Goal: Check status: Check status

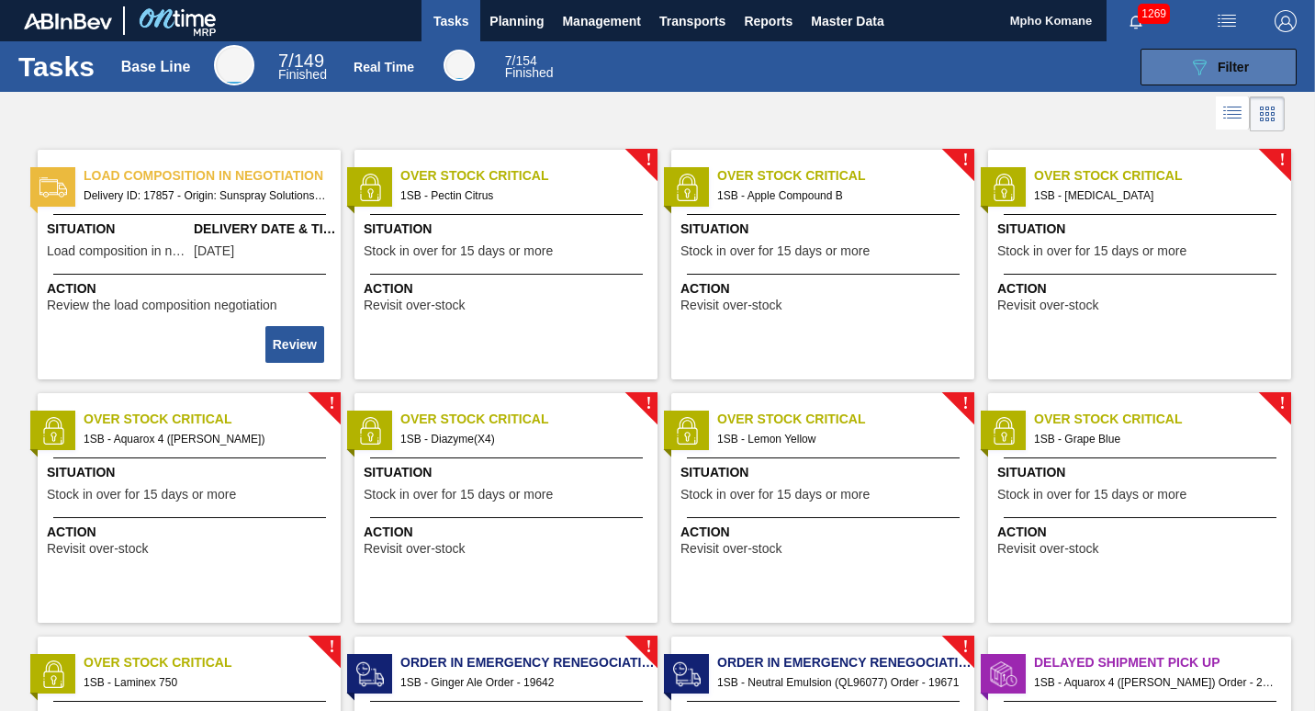
click at [1201, 57] on icon "089F7B8B-B2A5-4AFE-B5C0-19BA573D28AC" at bounding box center [1200, 67] width 22 height 22
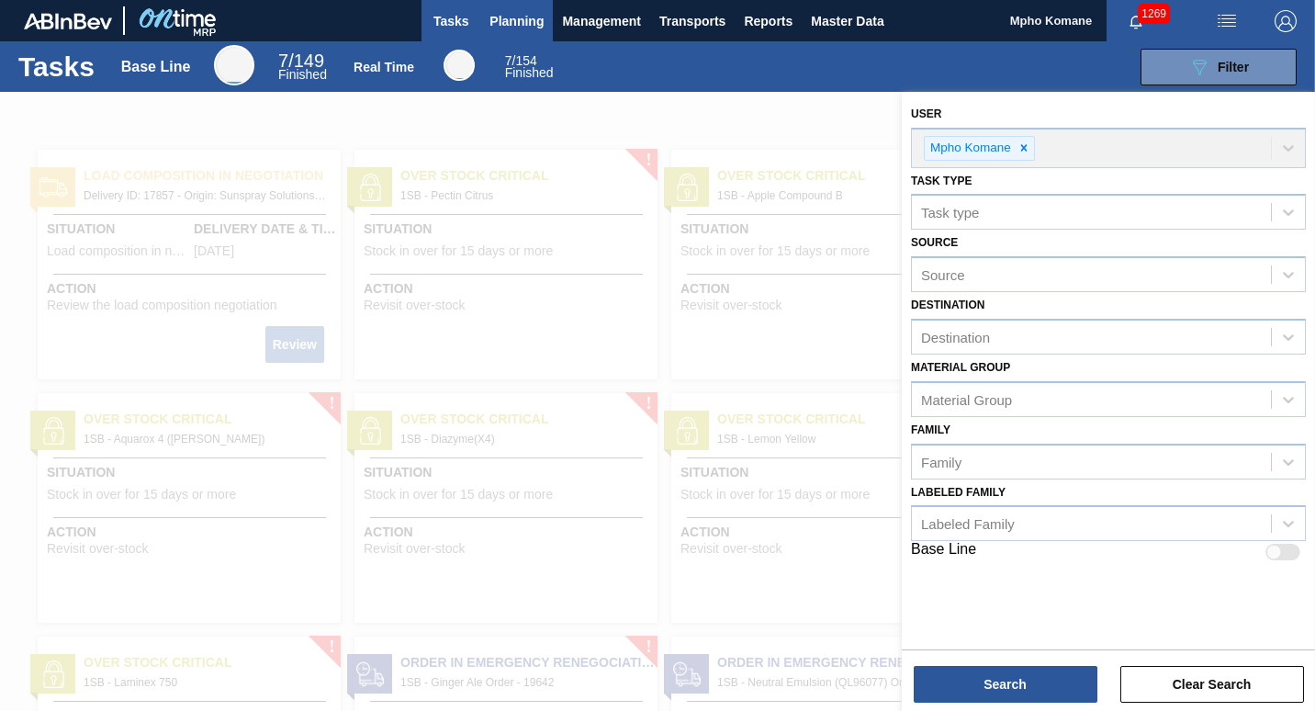
click at [526, 13] on span "Planning" at bounding box center [517, 21] width 54 height 22
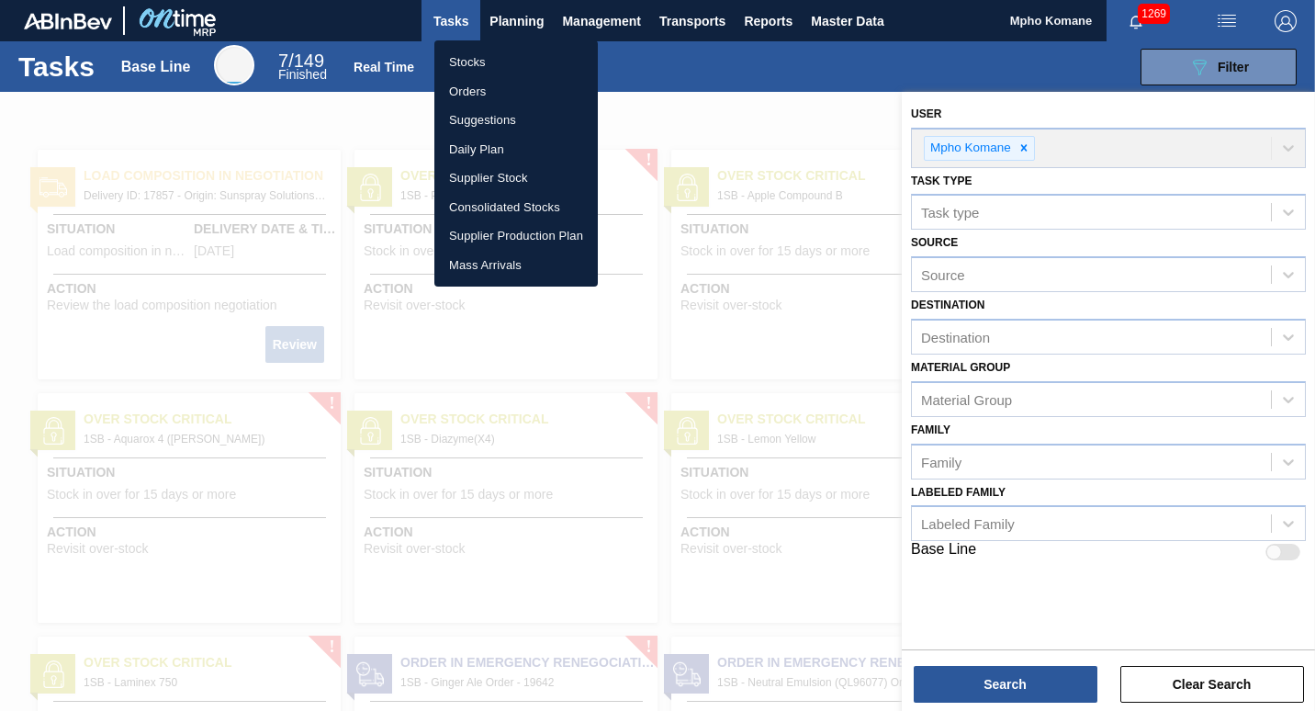
click at [487, 83] on li "Orders" at bounding box center [515, 91] width 163 height 29
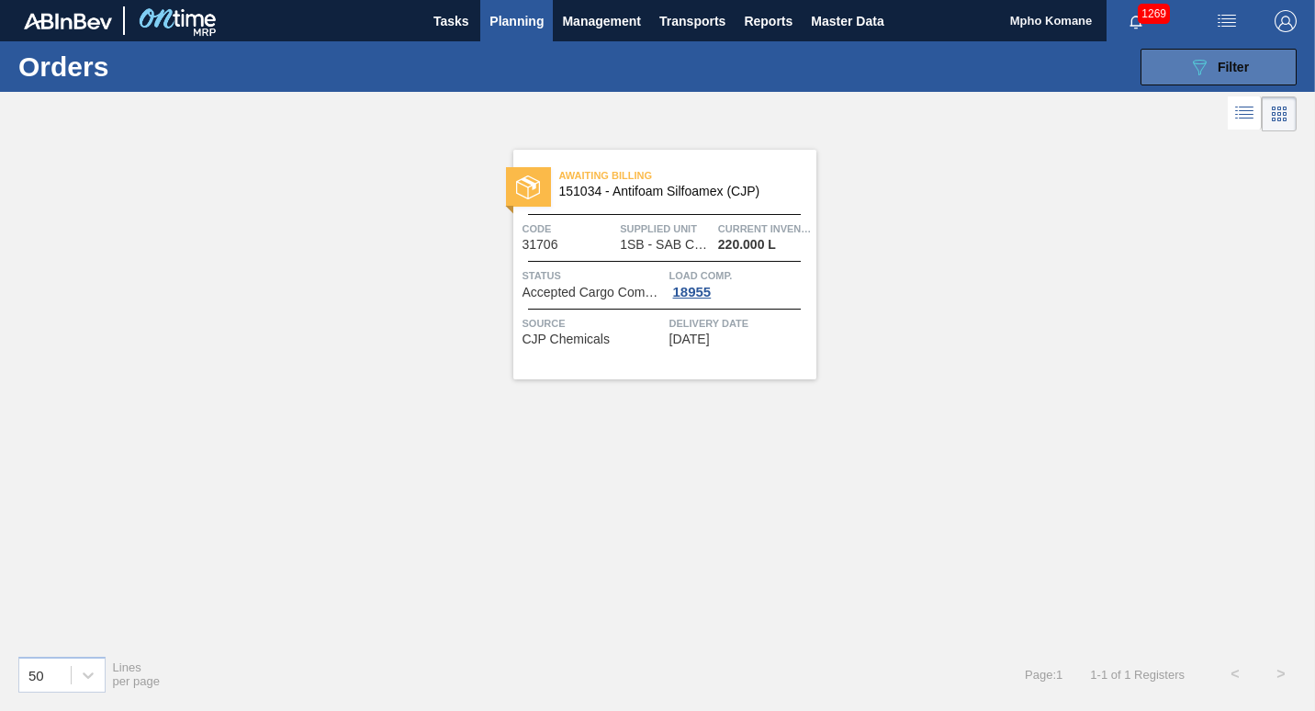
click at [1180, 66] on button "089F7B8B-B2A5-4AFE-B5C0-19BA573D28AC Filter" at bounding box center [1219, 67] width 156 height 37
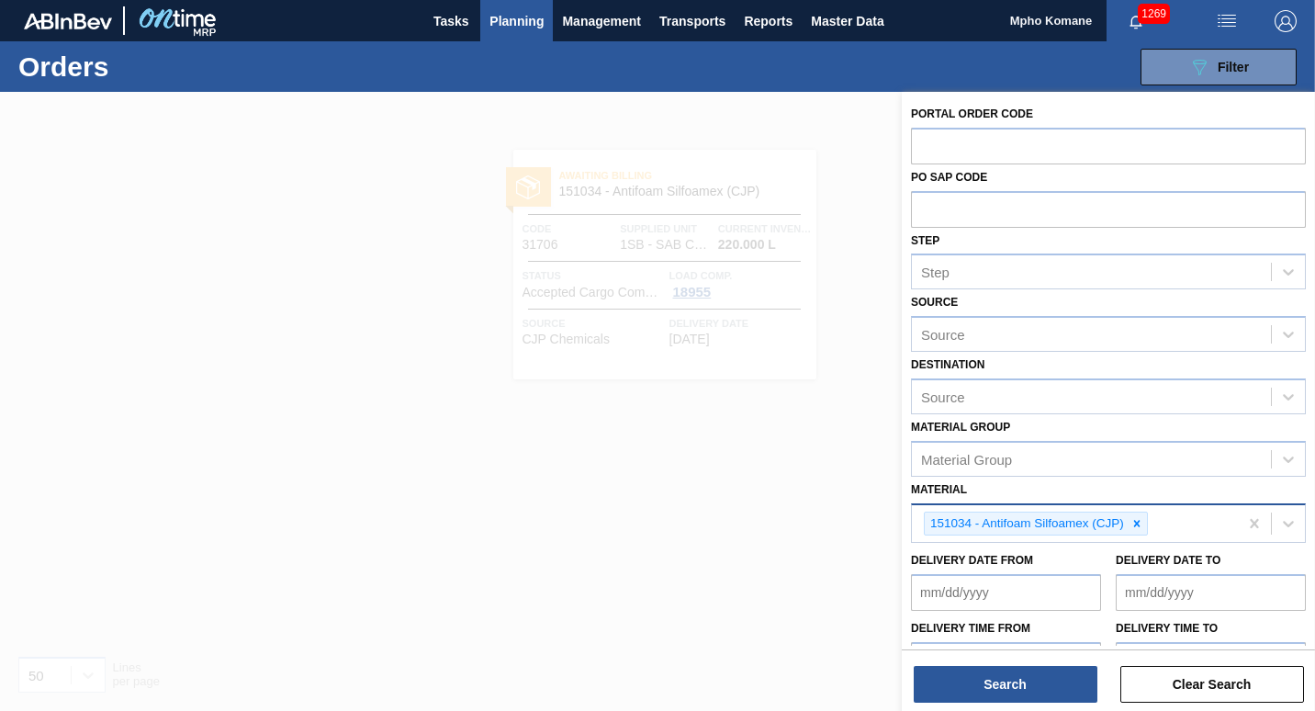
click at [1164, 523] on div "151034 - Antifoam Silfoamex (CJP)" at bounding box center [1075, 524] width 326 height 38
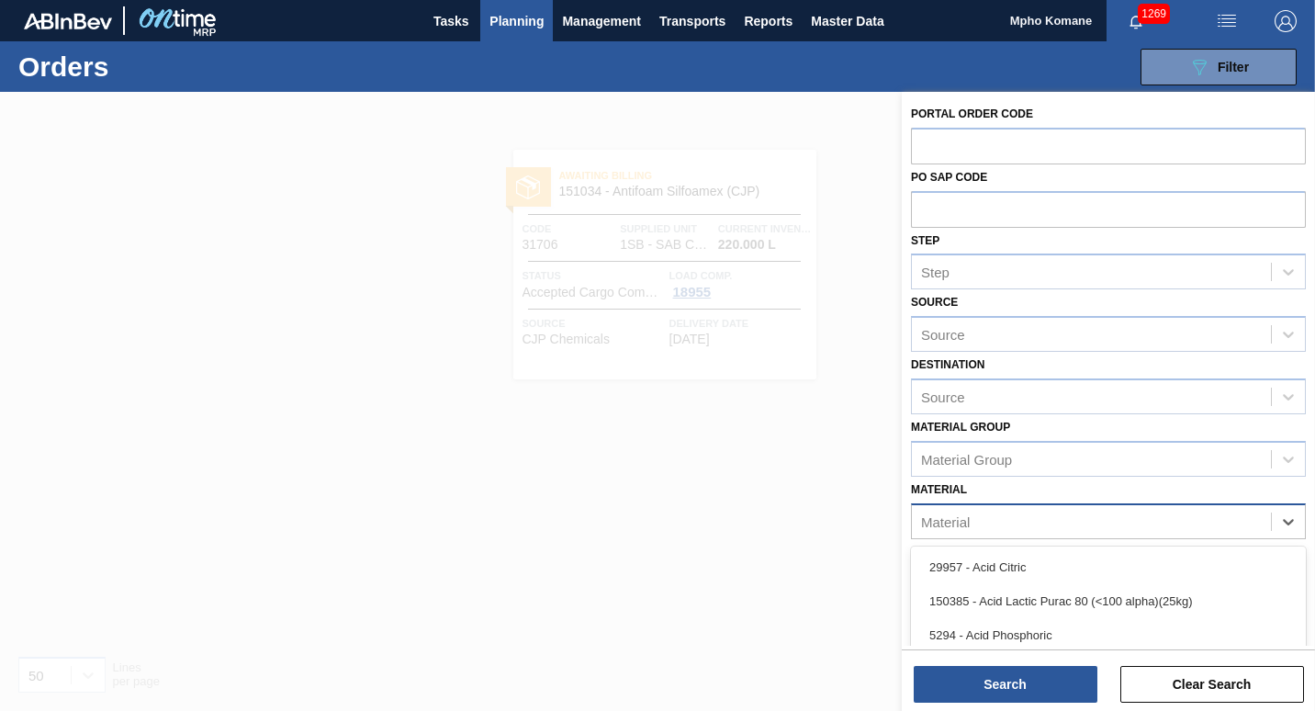
paste input "276884"
type input "276884"
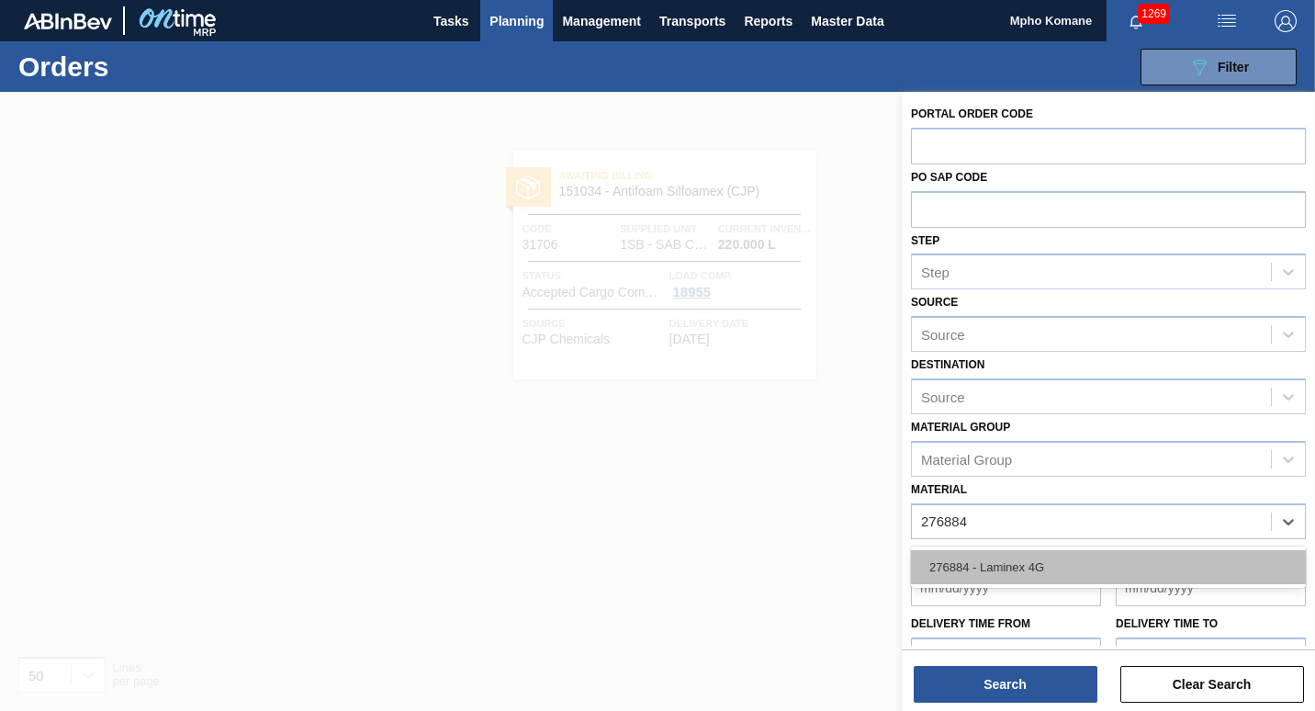
click at [1029, 561] on div "276884 - Laminex 4G" at bounding box center [1108, 567] width 395 height 34
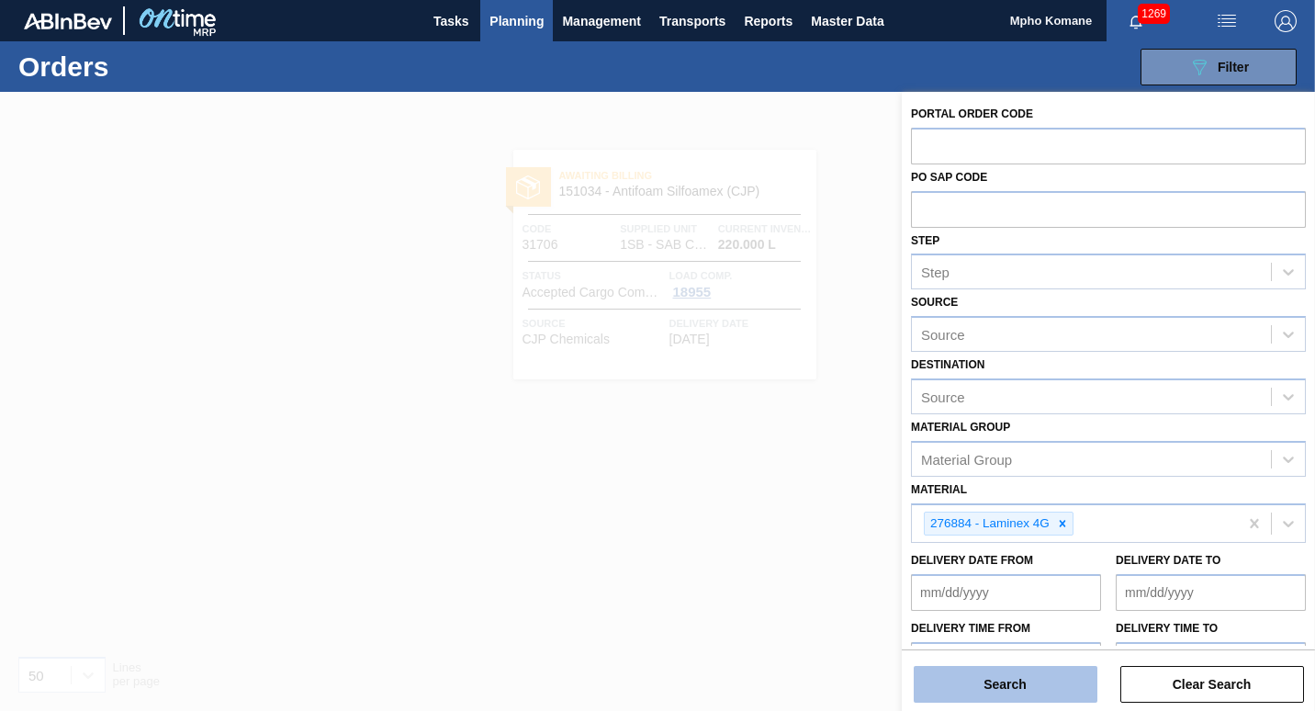
click at [1033, 675] on button "Search" at bounding box center [1006, 684] width 184 height 37
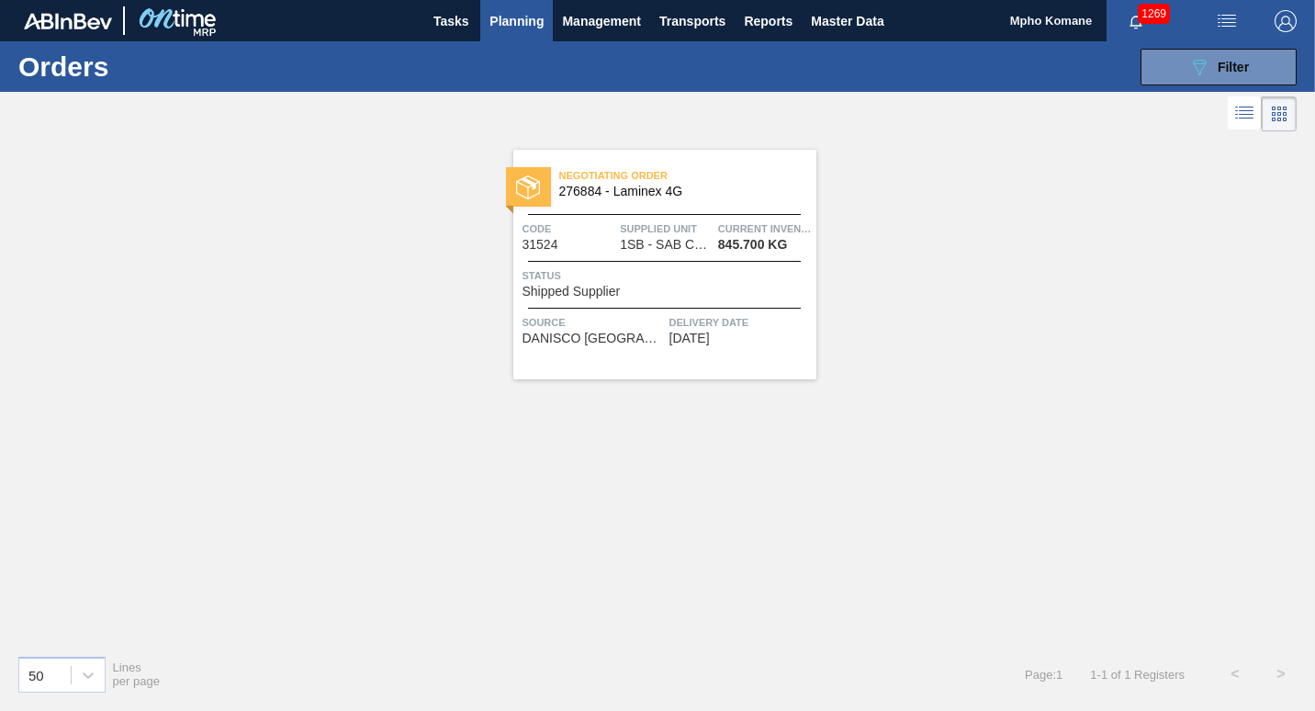
click at [713, 292] on div "Status Shipped Supplier" at bounding box center [667, 282] width 289 height 32
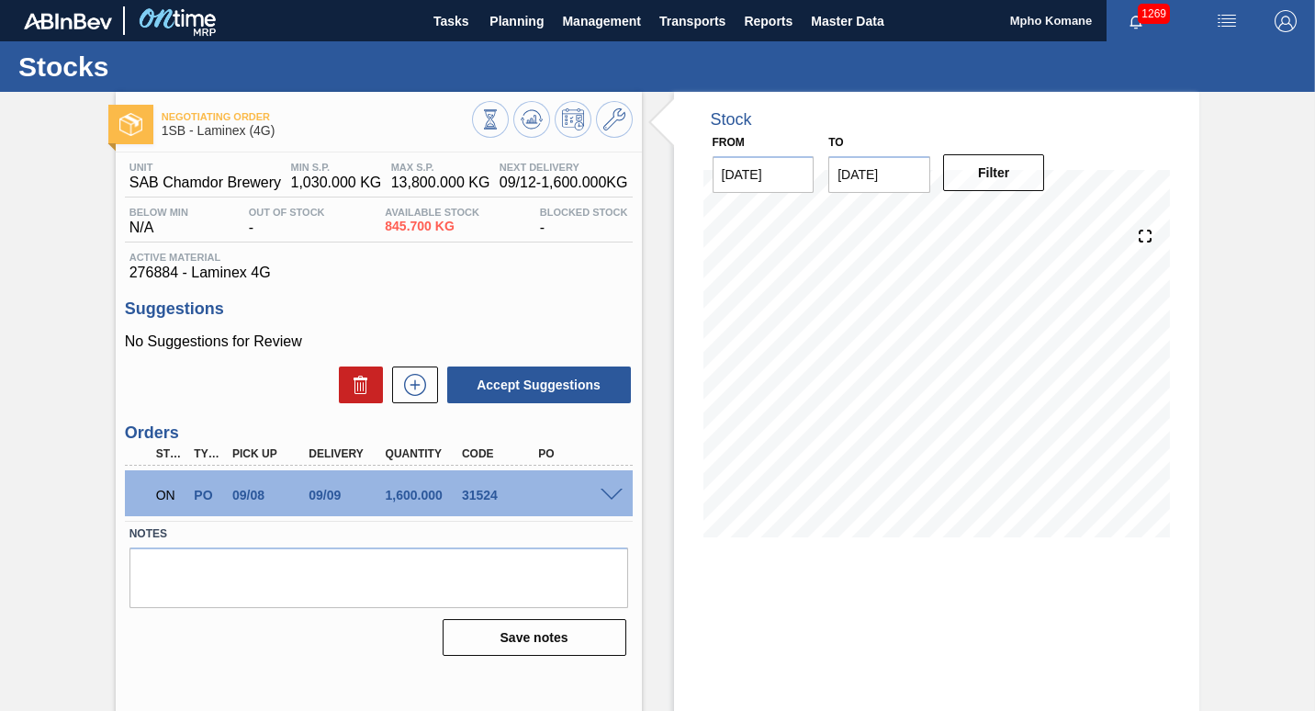
click at [616, 491] on span at bounding box center [612, 496] width 22 height 14
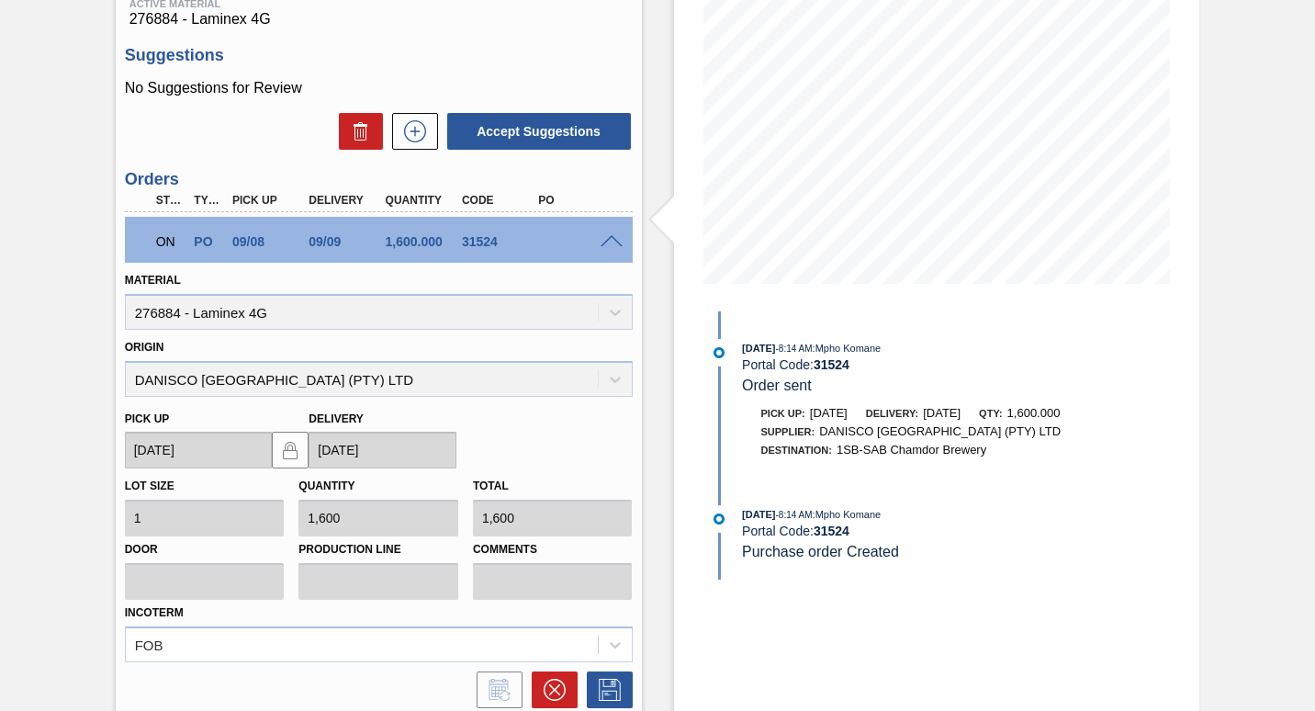
scroll to position [184, 0]
